Goal: Information Seeking & Learning: Find specific page/section

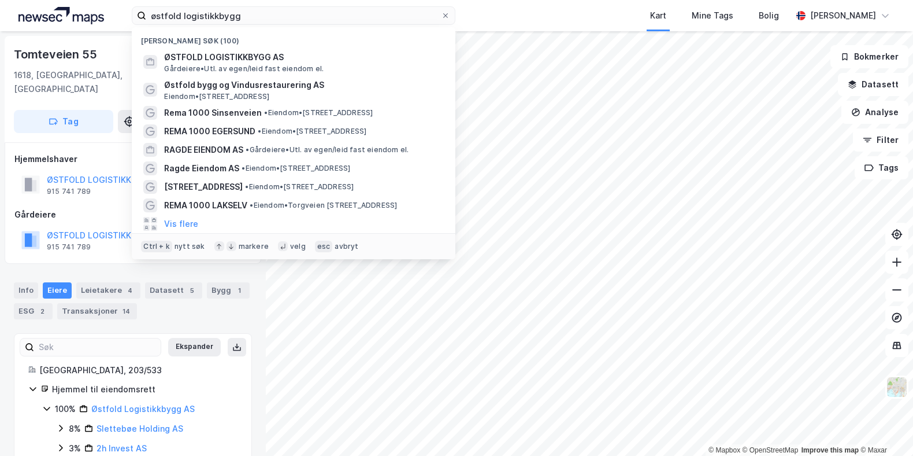
click at [214, 21] on input "østfold logistikkbygg" at bounding box center [293, 15] width 295 height 17
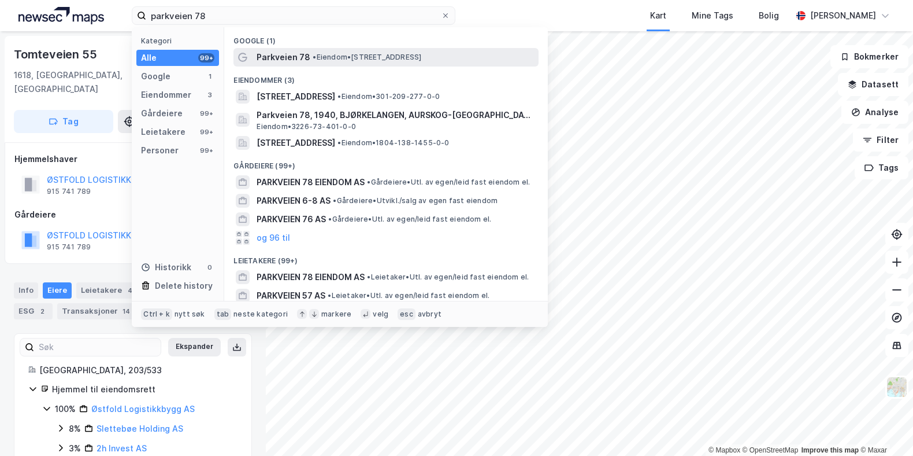
type input "parkveien 78"
click at [297, 48] on div "Parkveien 78 • Eiendom • [STREET_ADDRESS]" at bounding box center [386, 57] width 305 height 18
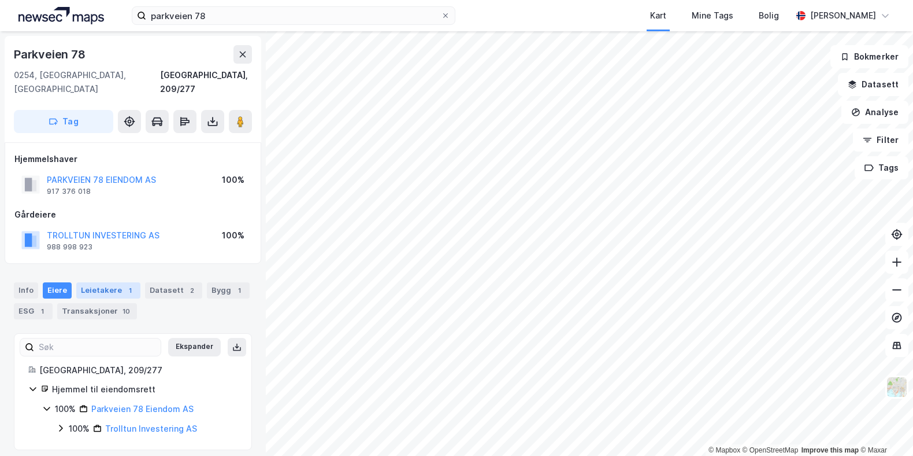
click at [97, 282] on div "Leietakere 1" at bounding box center [108, 290] width 64 height 16
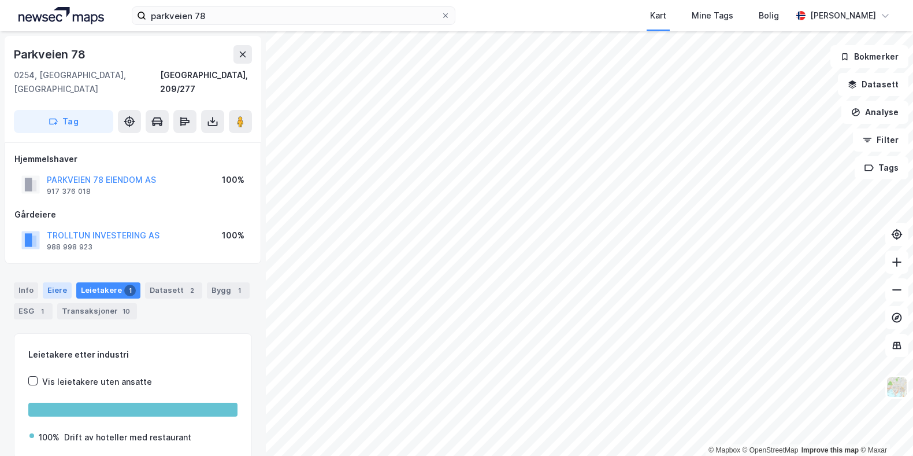
click at [68, 282] on div "Eiere" at bounding box center [57, 290] width 29 height 16
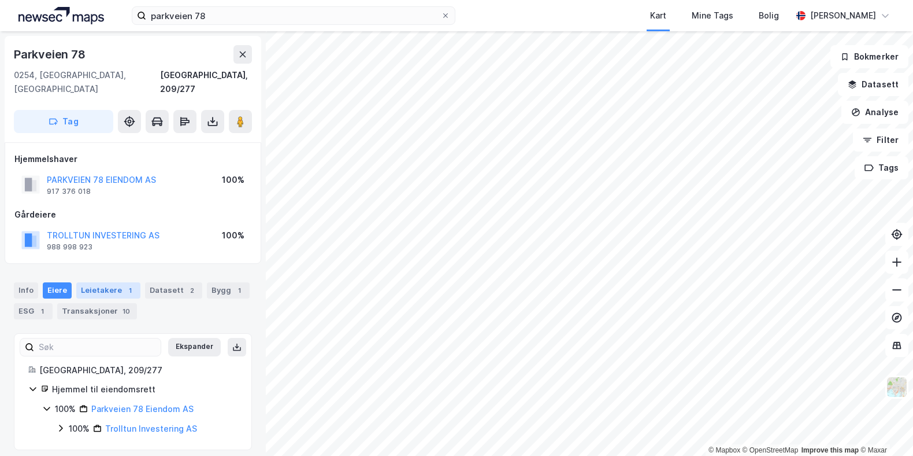
click at [102, 282] on div "Leietakere 1" at bounding box center [108, 290] width 64 height 16
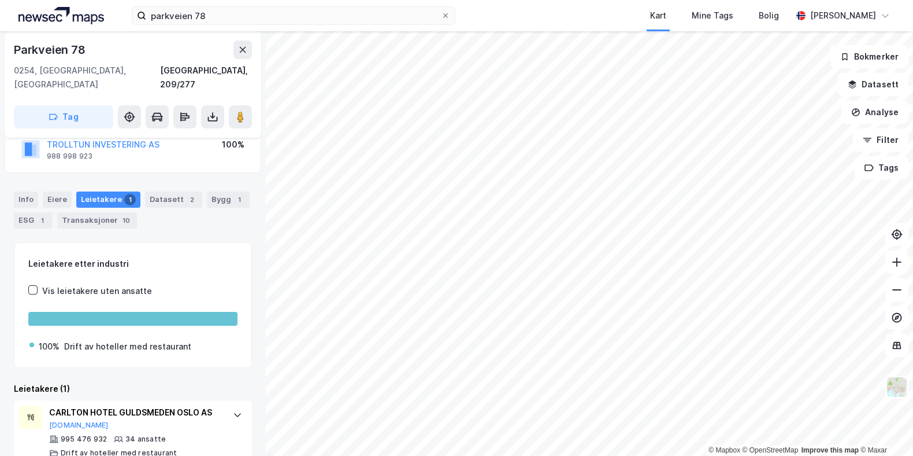
scroll to position [97, 0]
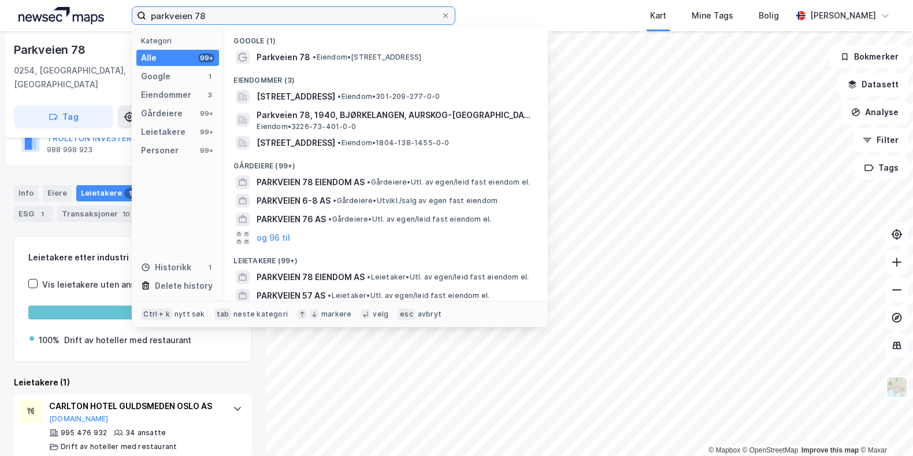
click at [258, 20] on input "parkveien 78" at bounding box center [293, 15] width 295 height 17
drag, startPoint x: 129, startPoint y: -13, endPoint x: -6, endPoint y: -66, distance: 144.8
click at [146, 7] on input "parkveien 78" at bounding box center [293, 15] width 295 height 17
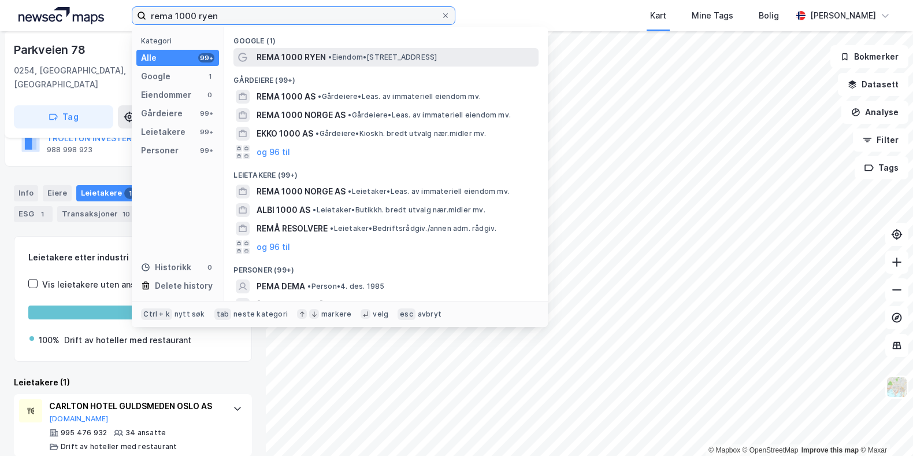
type input "rema 1000 ryen"
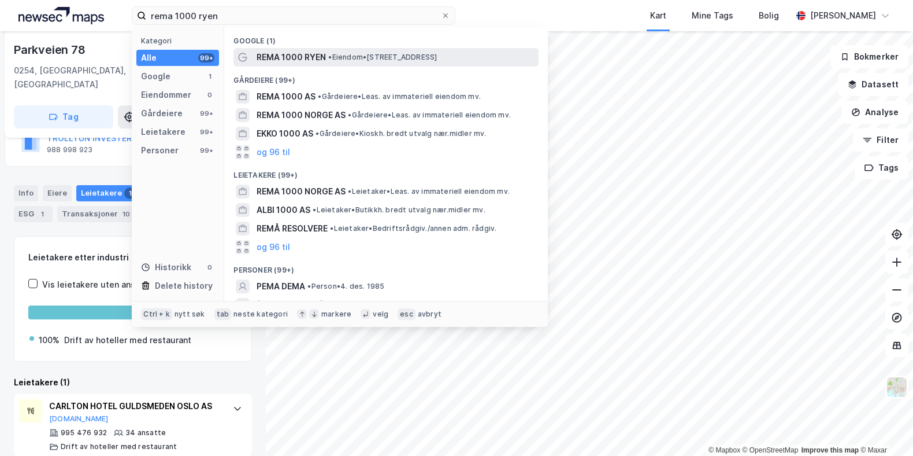
click at [351, 60] on span "• Eiendom • [STREET_ADDRESS]" at bounding box center [382, 57] width 109 height 9
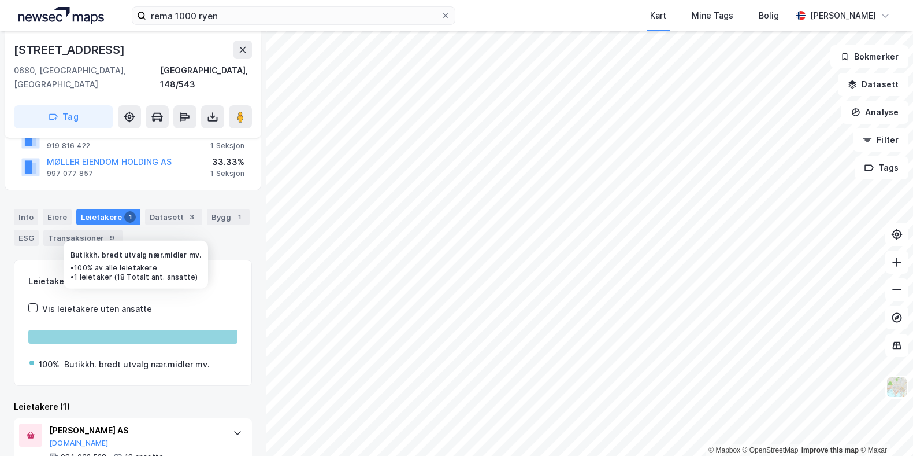
scroll to position [153, 0]
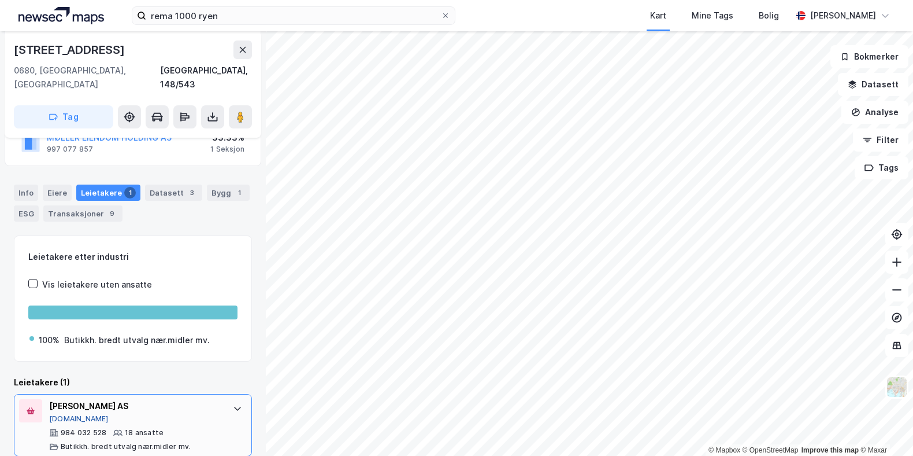
click at [68, 414] on button "[DOMAIN_NAME]" at bounding box center [79, 418] width 60 height 9
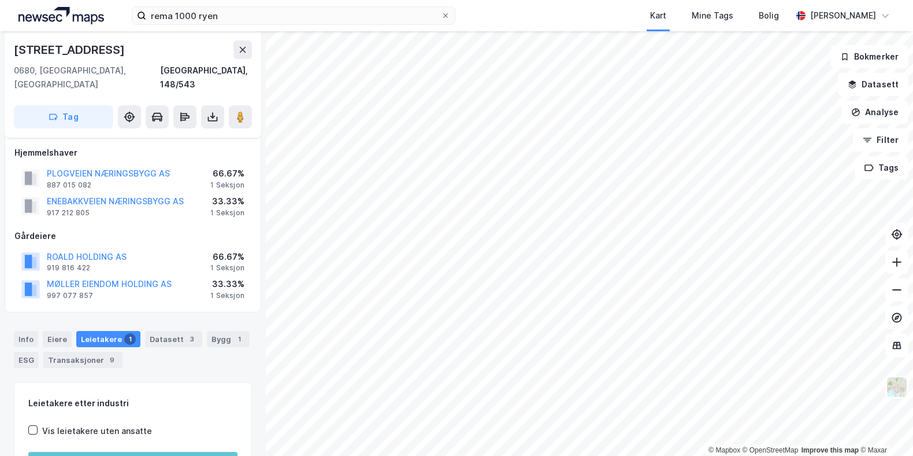
scroll to position [0, 0]
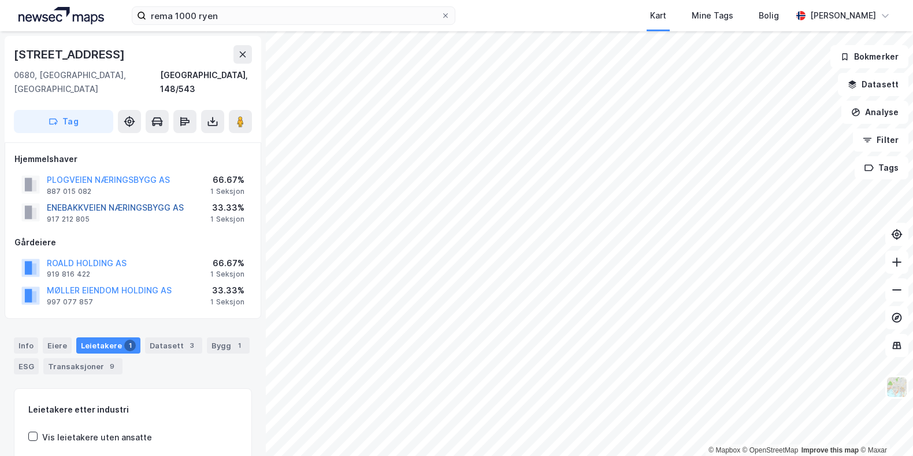
click at [0, 0] on button "ENEBAKKVEIEN NÆRINGSBYGG AS" at bounding box center [0, 0] width 0 height 0
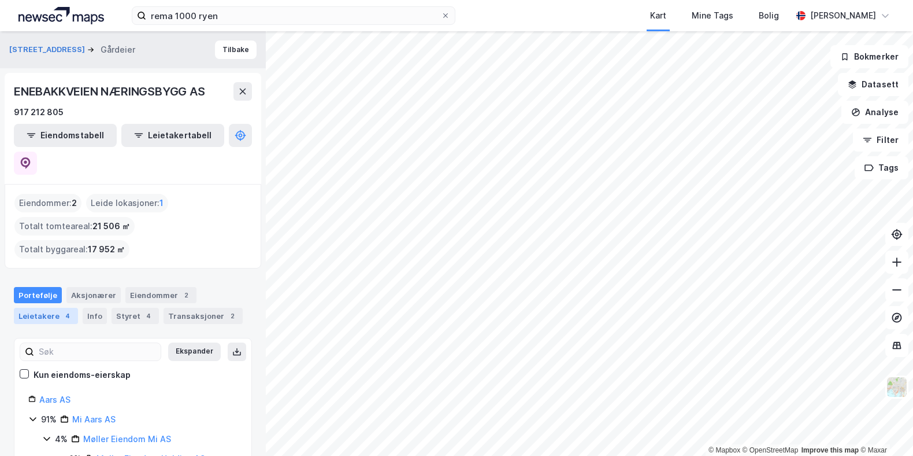
click at [62, 310] on div "4" at bounding box center [68, 316] width 12 height 12
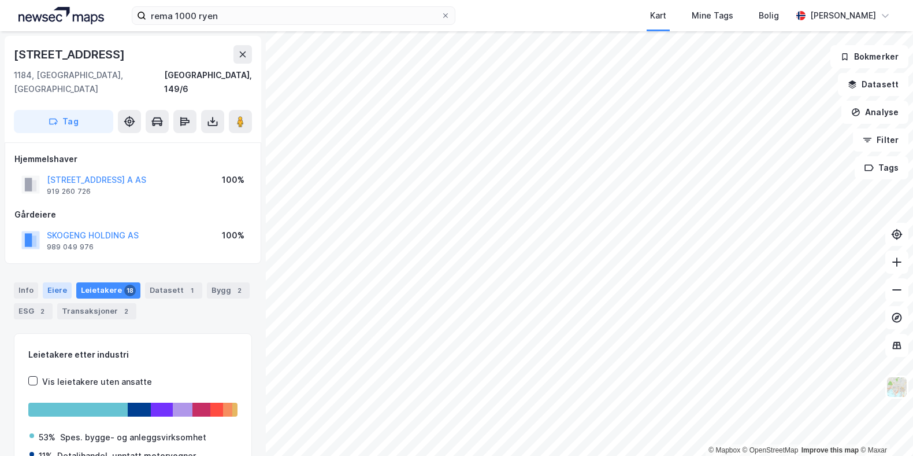
click at [64, 282] on div "Eiere" at bounding box center [57, 290] width 29 height 16
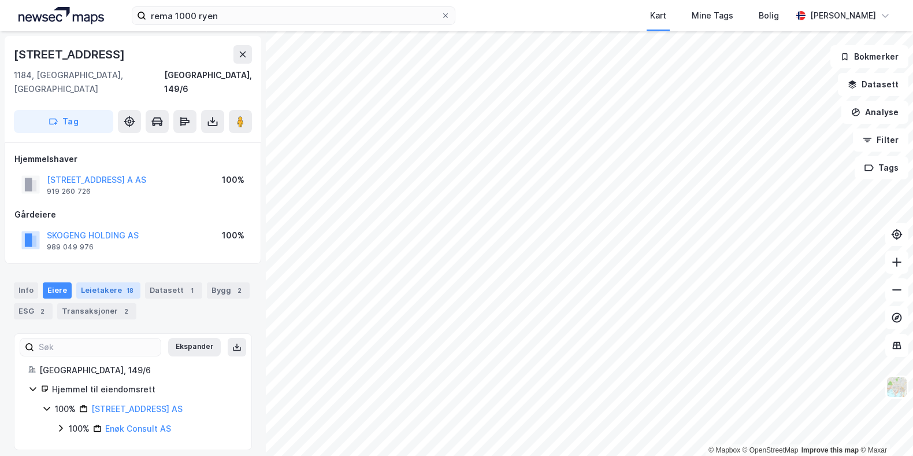
click at [120, 282] on div "Leietakere 18" at bounding box center [108, 290] width 64 height 16
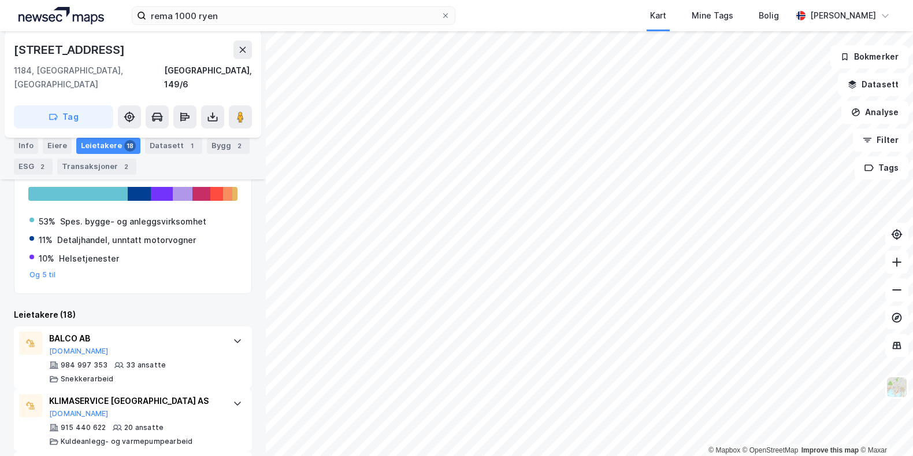
scroll to position [86, 0]
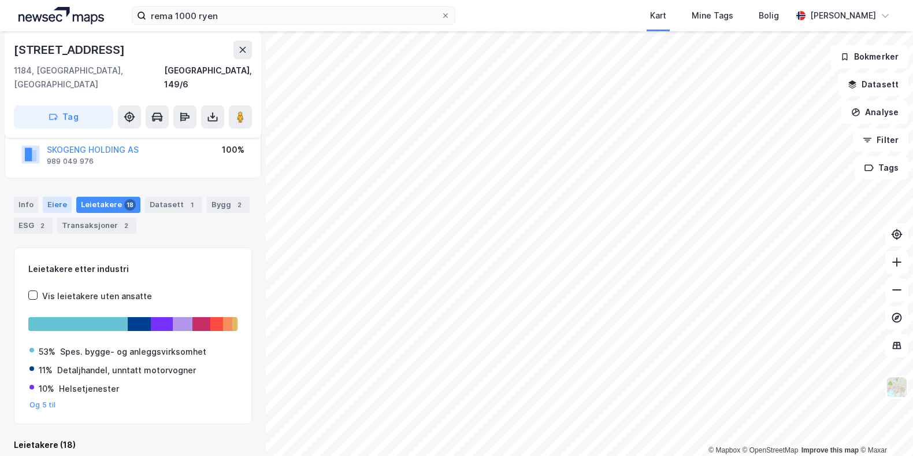
click at [60, 197] on div "Eiere" at bounding box center [57, 205] width 29 height 16
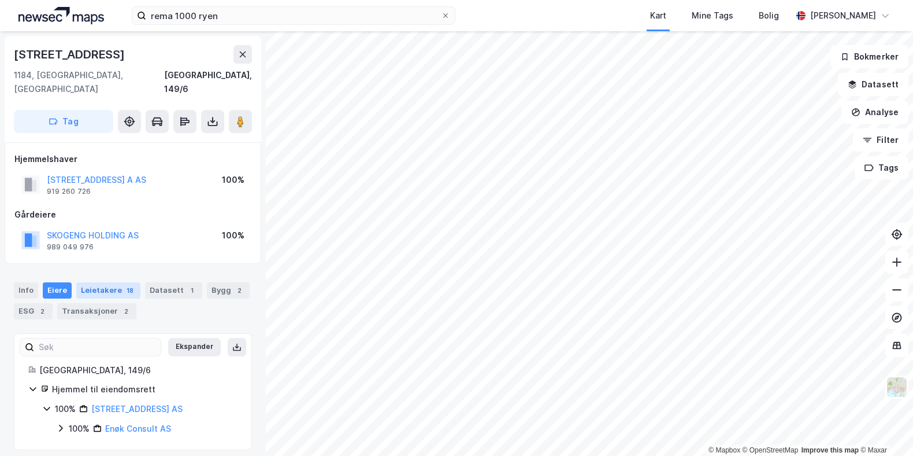
click at [92, 282] on div "Leietakere 18" at bounding box center [108, 290] width 64 height 16
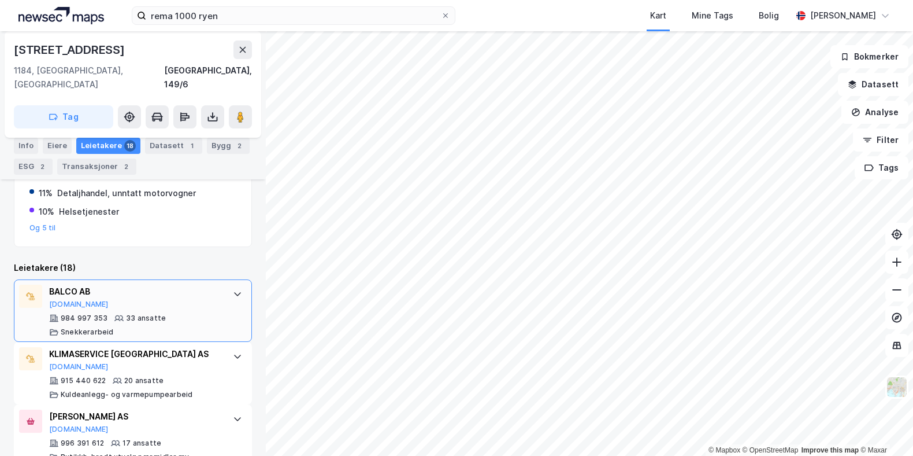
scroll to position [346, 0]
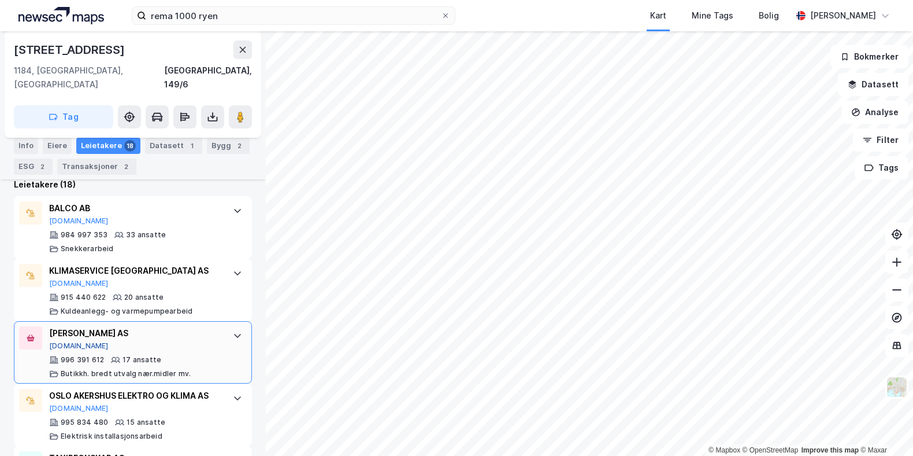
click at [73, 341] on button "[DOMAIN_NAME]" at bounding box center [79, 345] width 60 height 9
click at [423, 8] on div "rema 1000 ryen Kart Mine Tags Bolig [PERSON_NAME] © Mapbox © OpenStreetMap Impr…" at bounding box center [456, 228] width 913 height 456
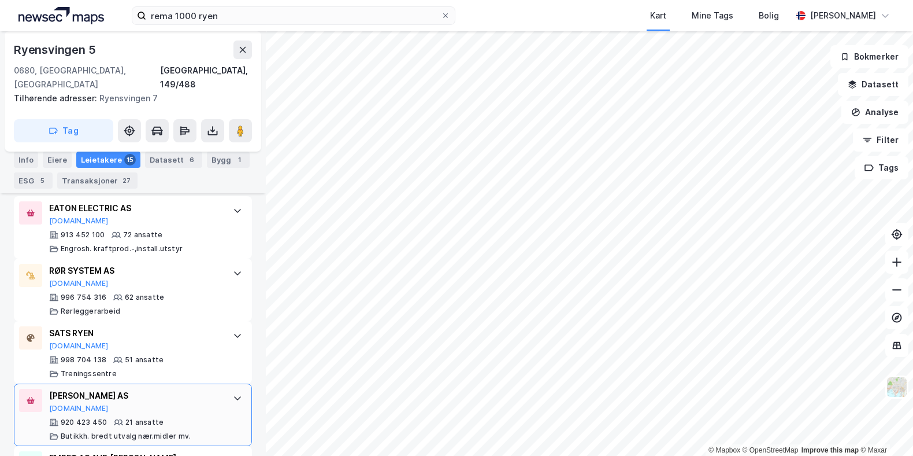
scroll to position [403, 0]
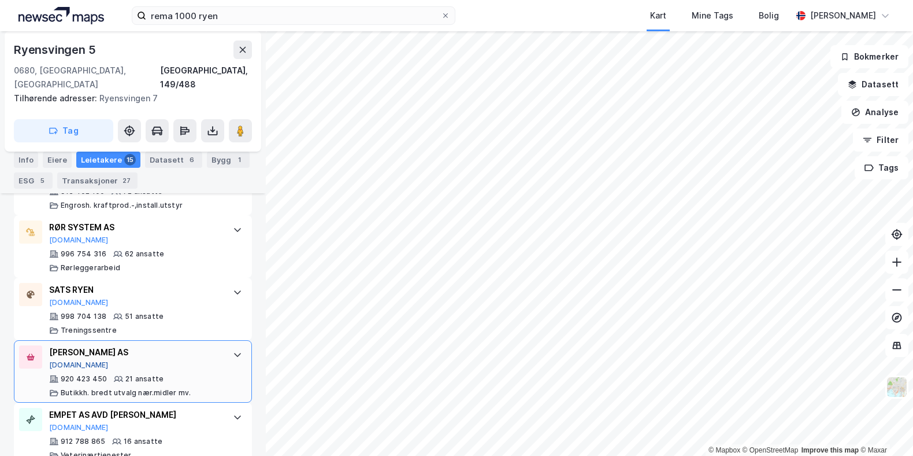
click at [66, 360] on button "[DOMAIN_NAME]" at bounding box center [79, 364] width 60 height 9
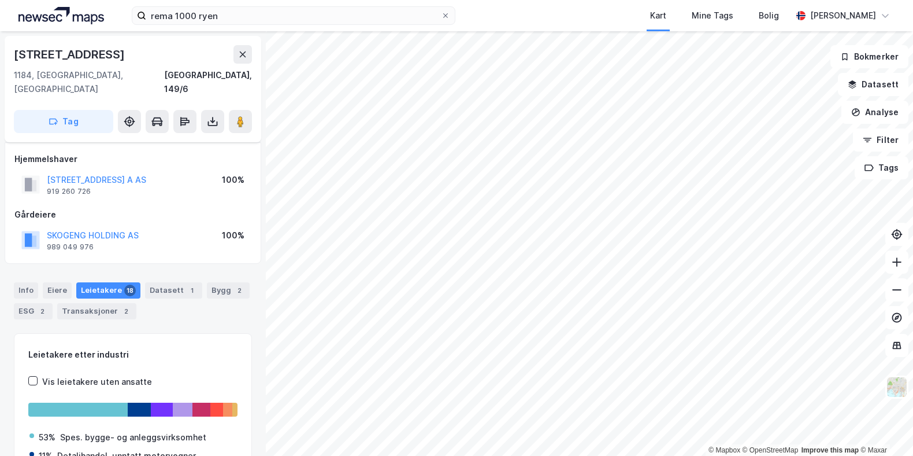
scroll to position [86, 0]
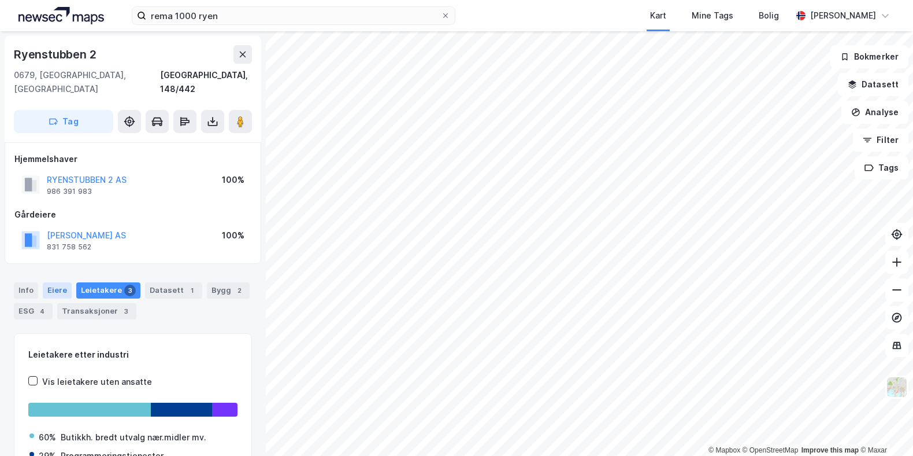
click at [51, 282] on div "Eiere" at bounding box center [57, 290] width 29 height 16
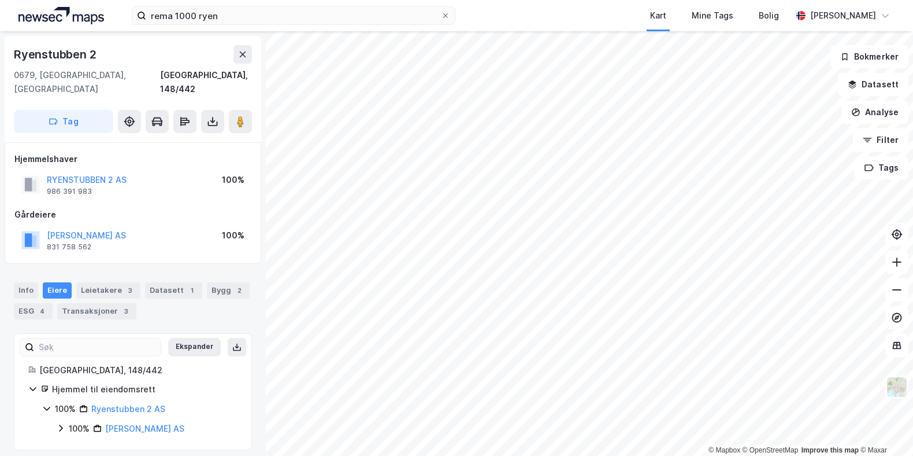
click at [64, 423] on icon at bounding box center [60, 427] width 9 height 9
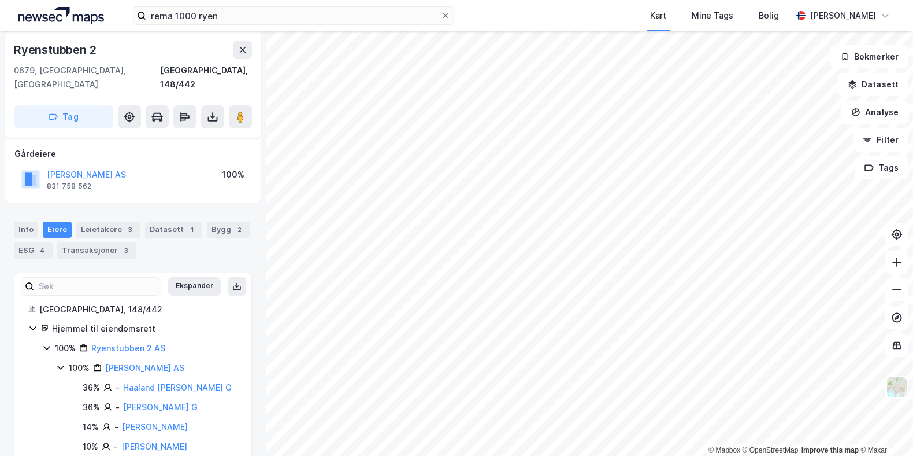
scroll to position [87, 0]
